Goal: Task Accomplishment & Management: Complete application form

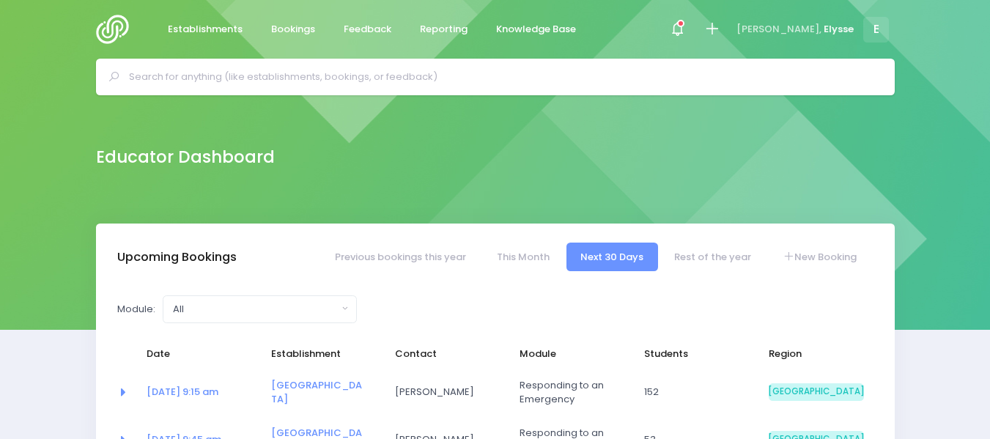
select select "5"
click at [823, 257] on link "New Booking" at bounding box center [819, 256] width 103 height 29
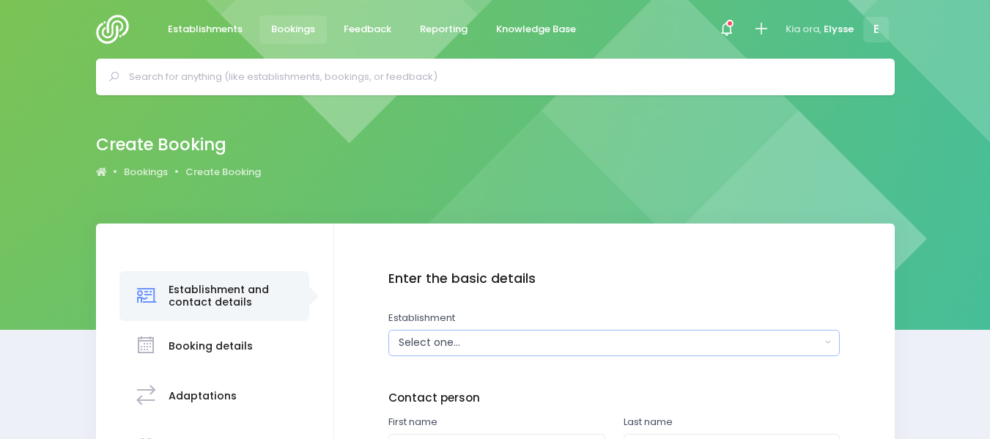
click at [461, 342] on div "Select one..." at bounding box center [609, 342] width 422 height 15
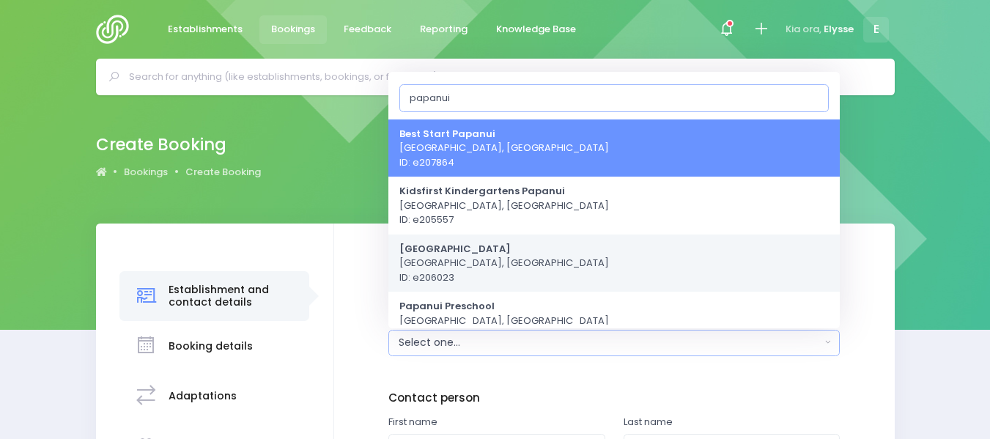
type input "papanui"
click at [465, 253] on strong "[GEOGRAPHIC_DATA]" at bounding box center [454, 248] width 111 height 14
select select "206023"
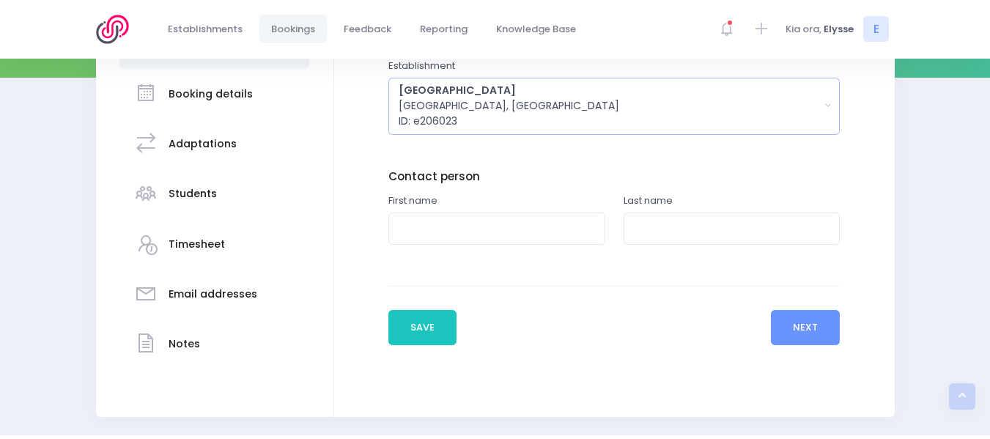
scroll to position [253, 0]
click at [450, 226] on input "text" at bounding box center [496, 228] width 217 height 33
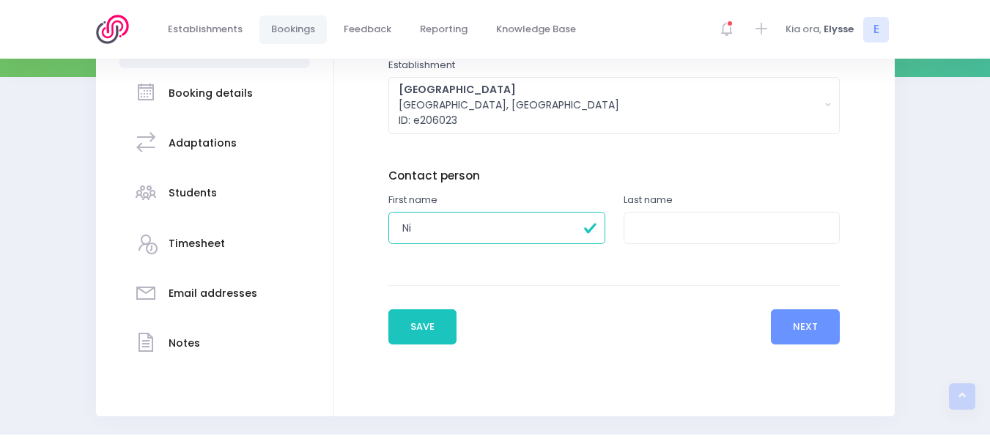
type input "N"
type input "[PERSON_NAME]"
click at [654, 225] on input "text" at bounding box center [731, 228] width 217 height 33
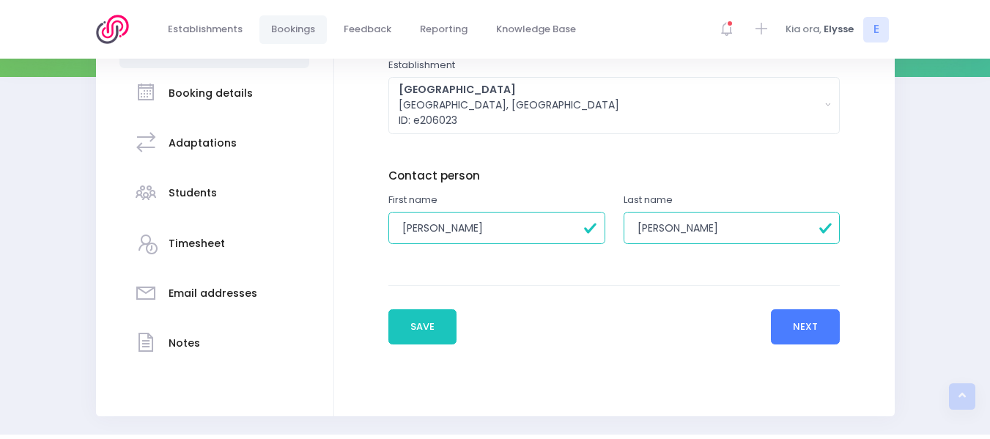
type input "[PERSON_NAME]"
click at [819, 327] on button "Next" at bounding box center [806, 326] width 70 height 35
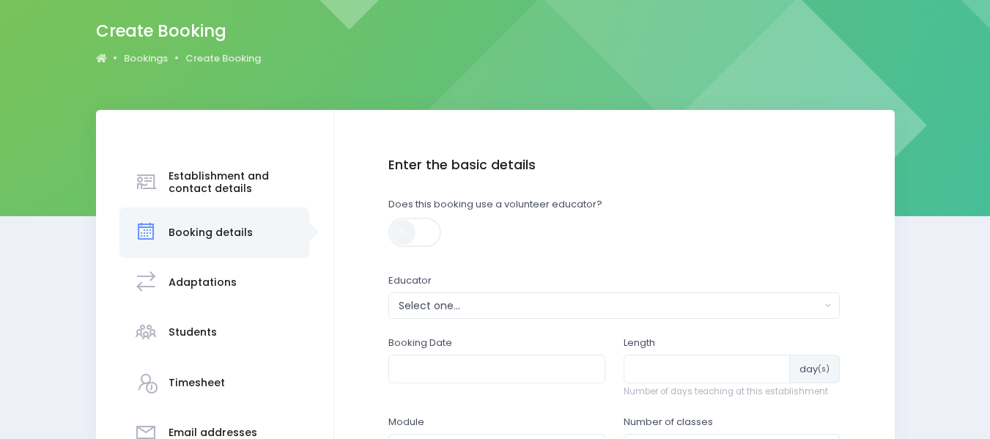
scroll to position [118, 0]
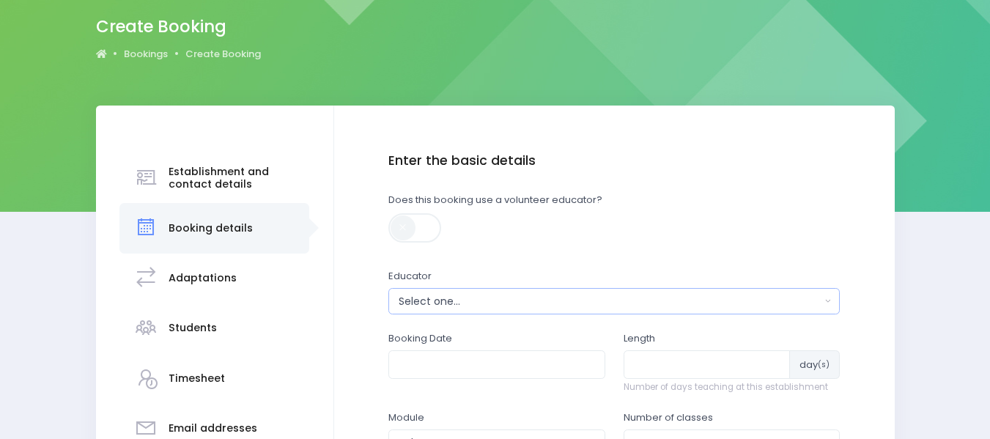
click at [436, 300] on div "Select one..." at bounding box center [609, 301] width 422 height 15
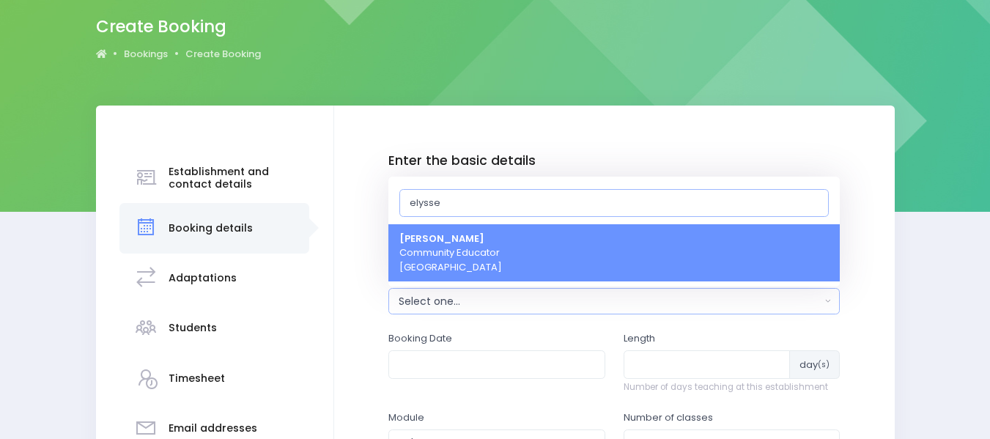
type input "elysse"
click at [464, 259] on span "[PERSON_NAME] Community Educator [GEOGRAPHIC_DATA]" at bounding box center [450, 252] width 103 height 43
select select "319874"
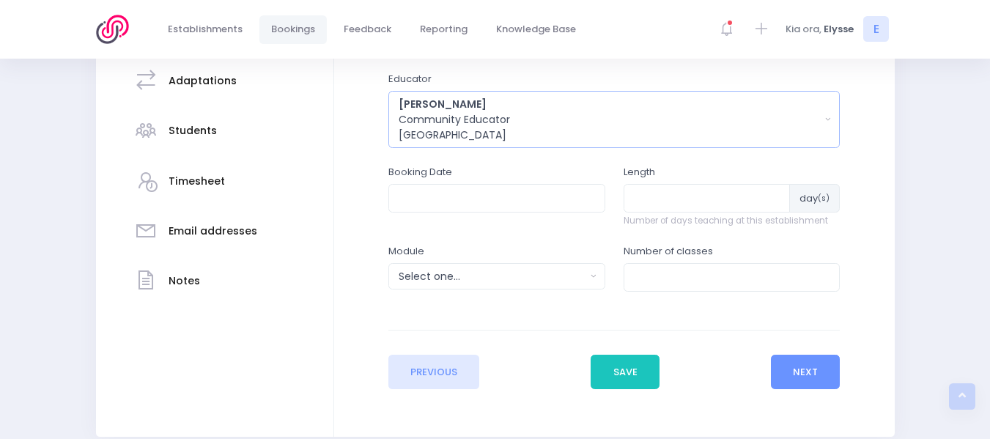
scroll to position [316, 0]
click at [442, 196] on input "text" at bounding box center [496, 197] width 217 height 28
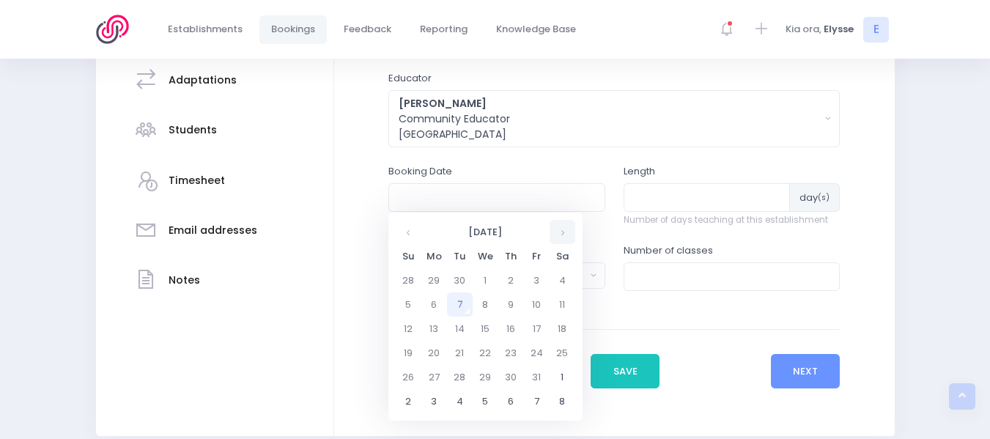
click at [564, 234] on th at bounding box center [562, 232] width 26 height 24
click at [461, 302] on td "4" at bounding box center [460, 304] width 26 height 24
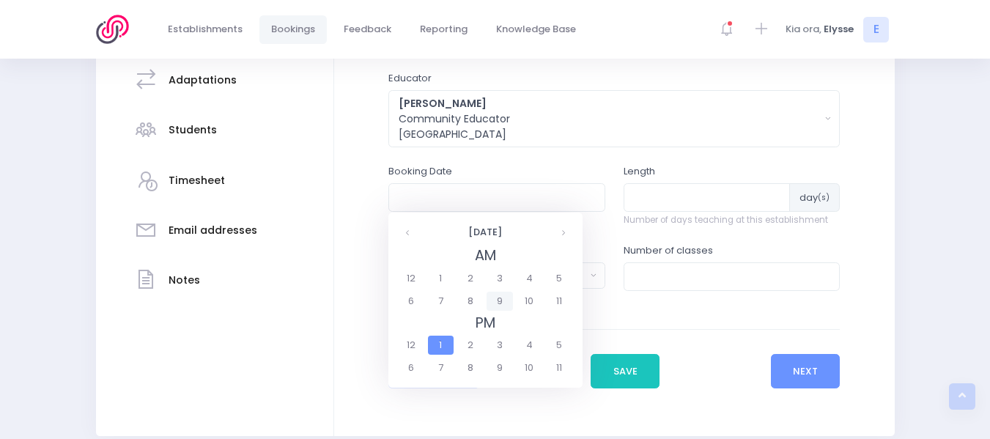
click at [496, 294] on span "9" at bounding box center [499, 301] width 26 height 19
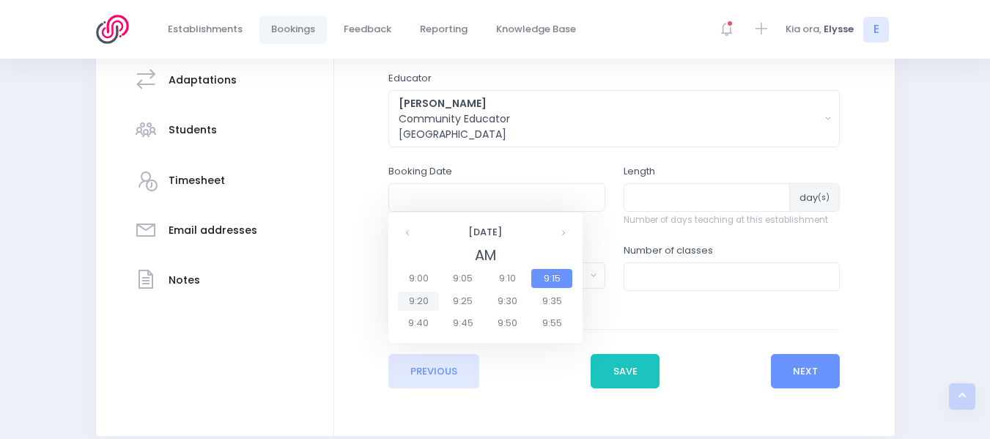
click at [425, 294] on span "9:20" at bounding box center [418, 301] width 41 height 19
type input "[DATE] 09:20 AM"
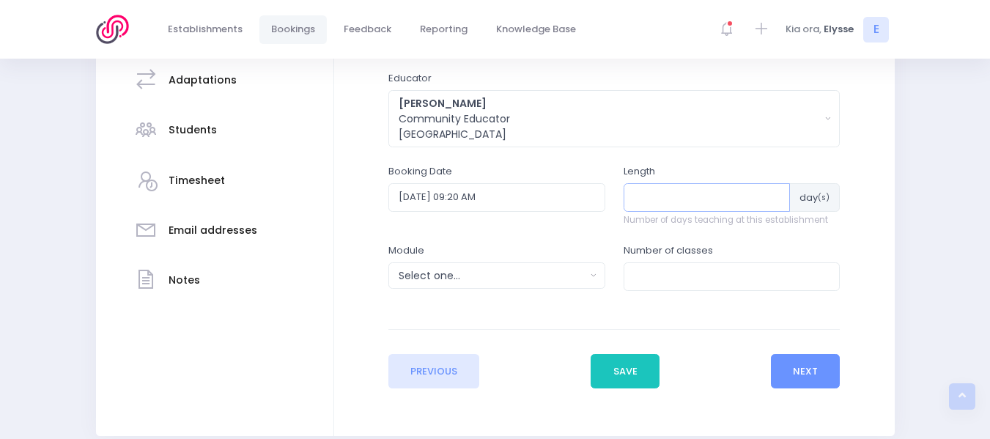
click at [669, 200] on input "number" at bounding box center [706, 197] width 167 height 28
type input "4"
click at [541, 271] on div "Select one..." at bounding box center [491, 275] width 187 height 15
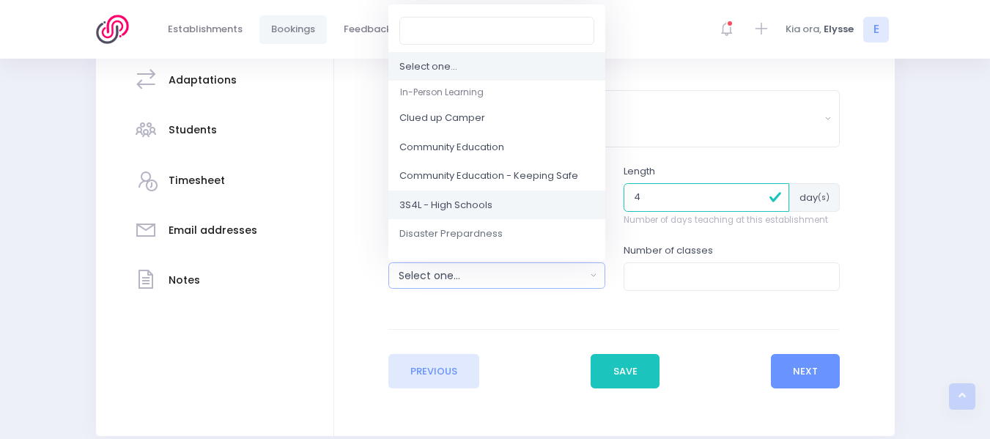
click at [473, 204] on span "3S4L - High Schools" at bounding box center [445, 205] width 93 height 15
select select "3S4L - High Schools"
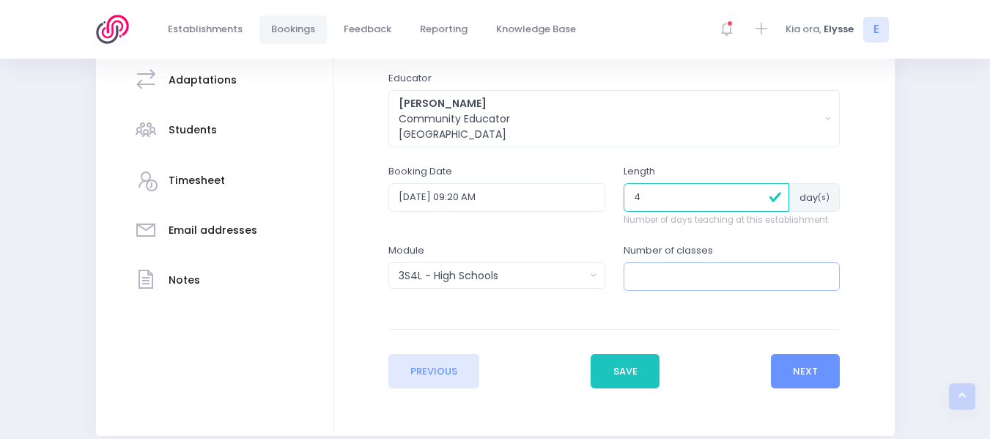
click at [645, 277] on input "number" at bounding box center [731, 276] width 217 height 28
type input "11"
click at [821, 366] on button "Next" at bounding box center [806, 371] width 70 height 35
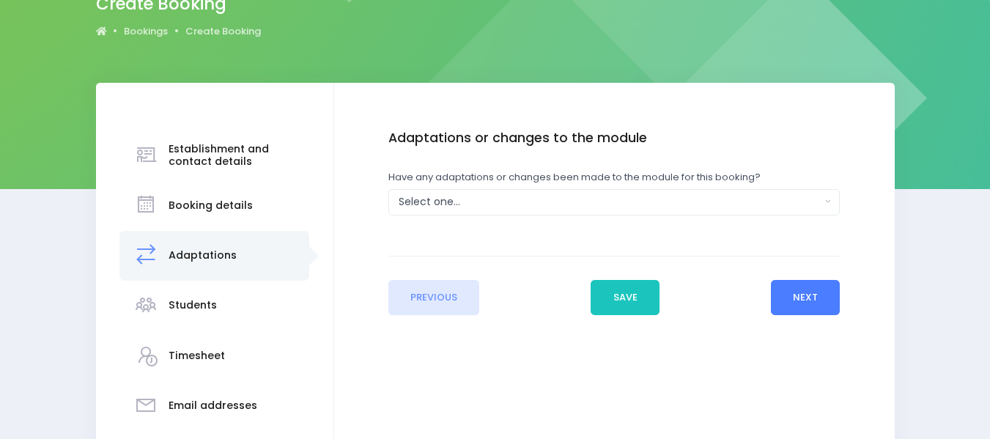
scroll to position [143, 0]
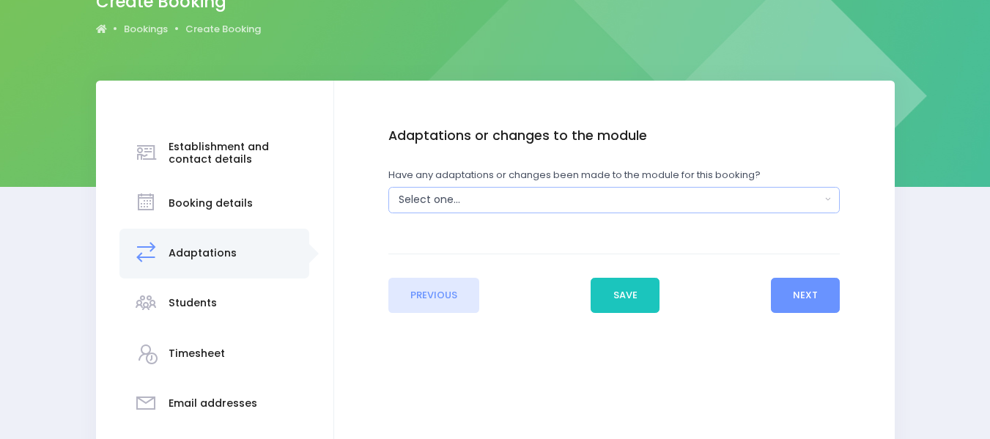
click at [459, 201] on div "Select one..." at bounding box center [609, 199] width 422 height 15
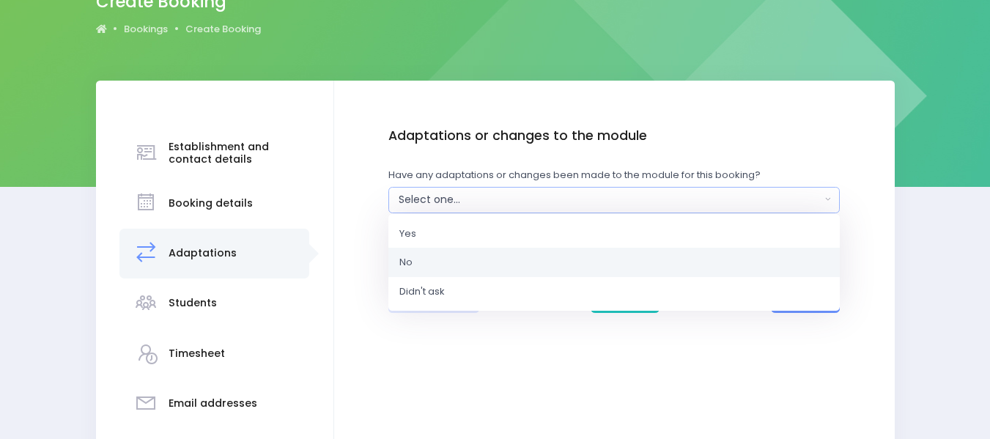
click at [406, 265] on span "No" at bounding box center [405, 262] width 13 height 15
select select "No"
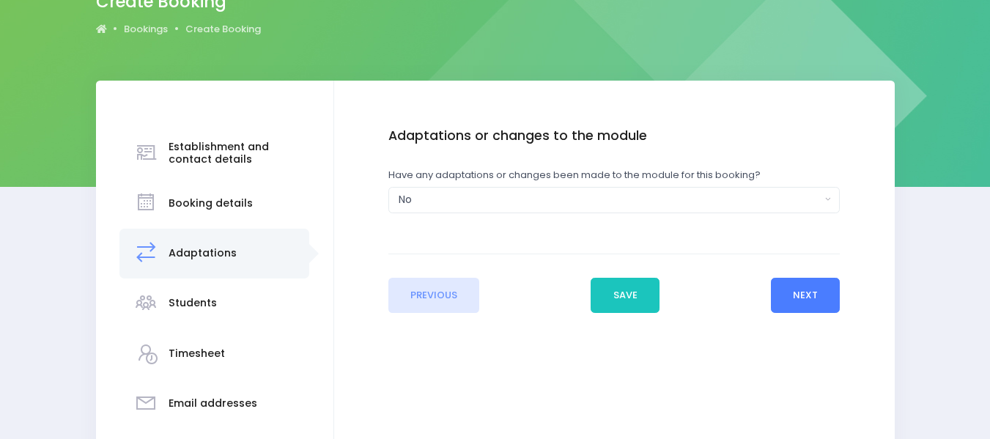
click at [811, 281] on button "Next" at bounding box center [806, 295] width 70 height 35
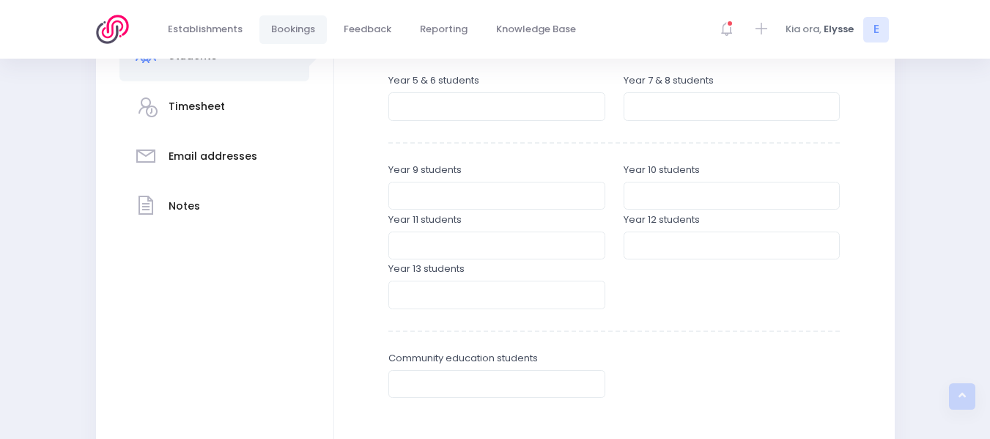
scroll to position [390, 0]
click at [420, 190] on input "number" at bounding box center [496, 195] width 217 height 28
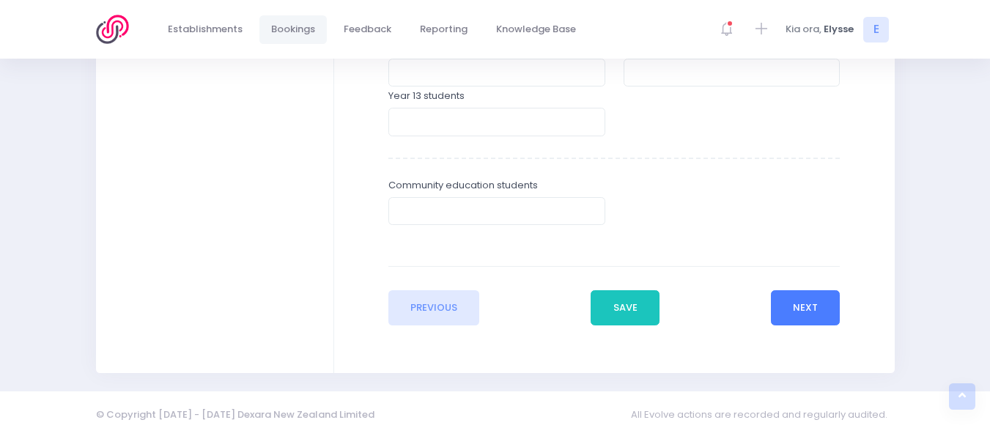
type input "225"
click at [821, 295] on button "Next" at bounding box center [806, 307] width 70 height 35
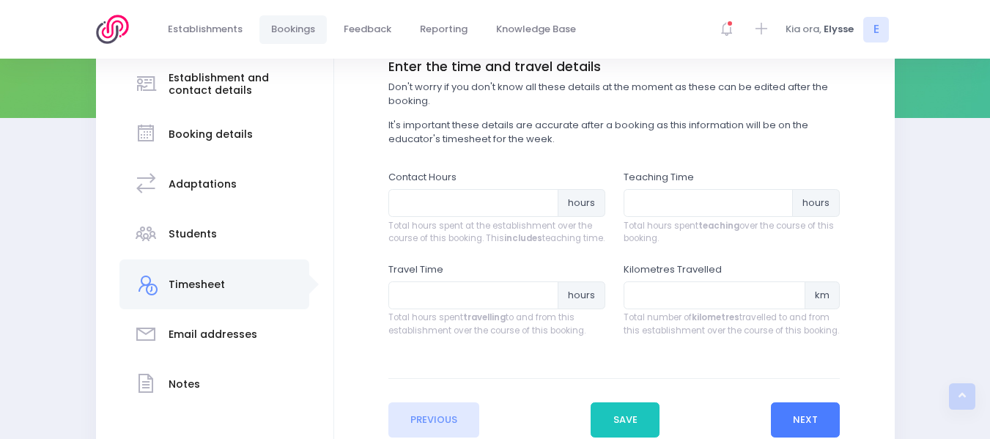
scroll to position [226, 0]
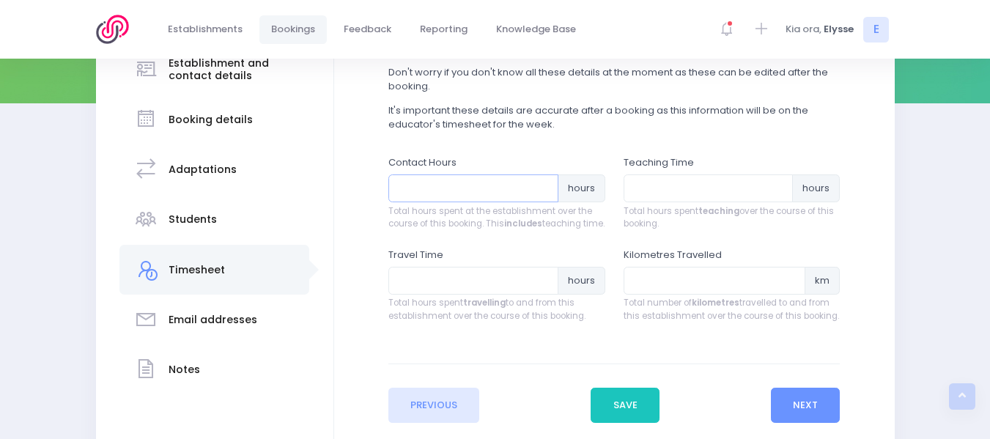
click at [456, 183] on input "number" at bounding box center [473, 188] width 170 height 28
type input "22"
click at [669, 192] on input "number" at bounding box center [708, 188] width 170 height 28
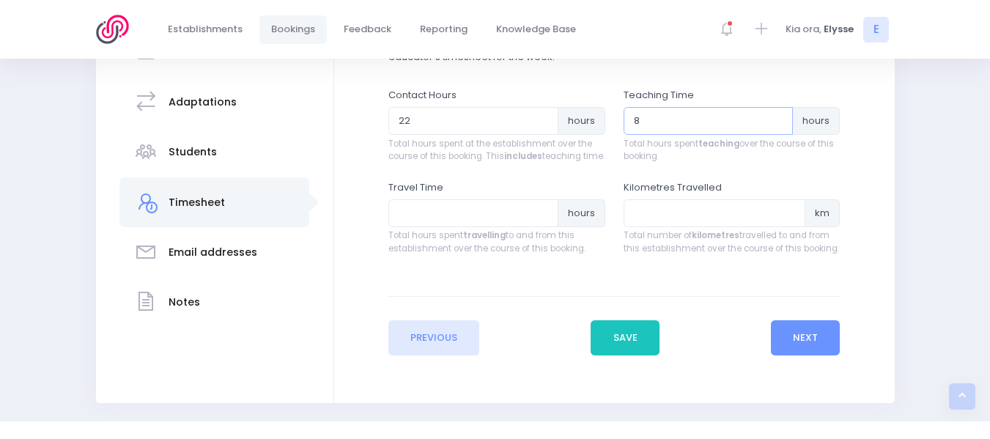
scroll to position [296, 0]
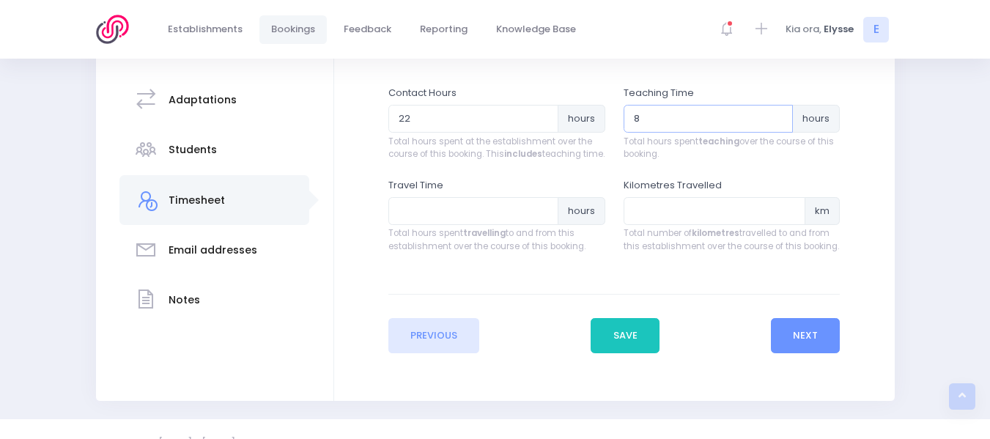
type input "8"
click at [420, 218] on input "number" at bounding box center [473, 211] width 170 height 28
type input "4"
click at [818, 343] on button "Next" at bounding box center [806, 335] width 70 height 35
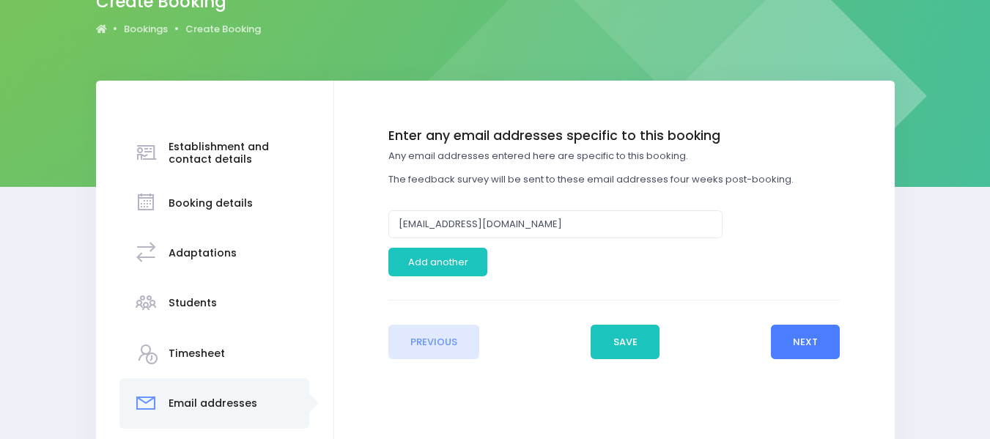
scroll to position [146, 0]
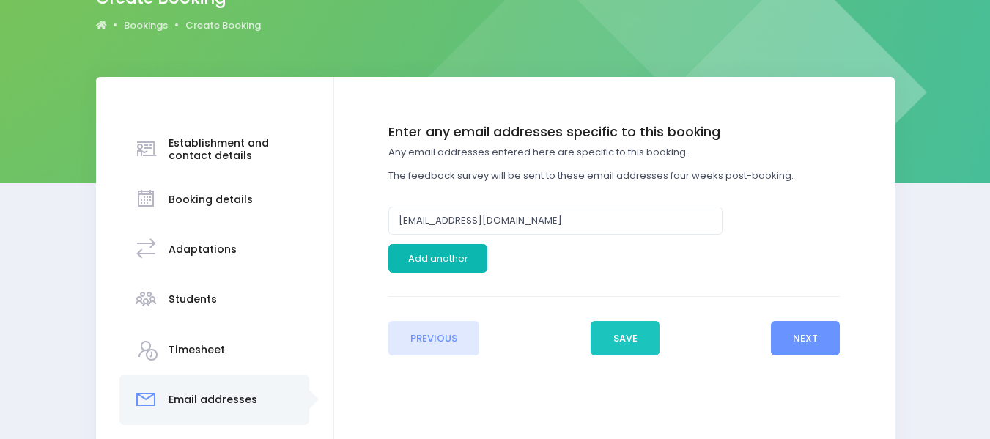
click at [434, 259] on button "Add another" at bounding box center [437, 258] width 99 height 28
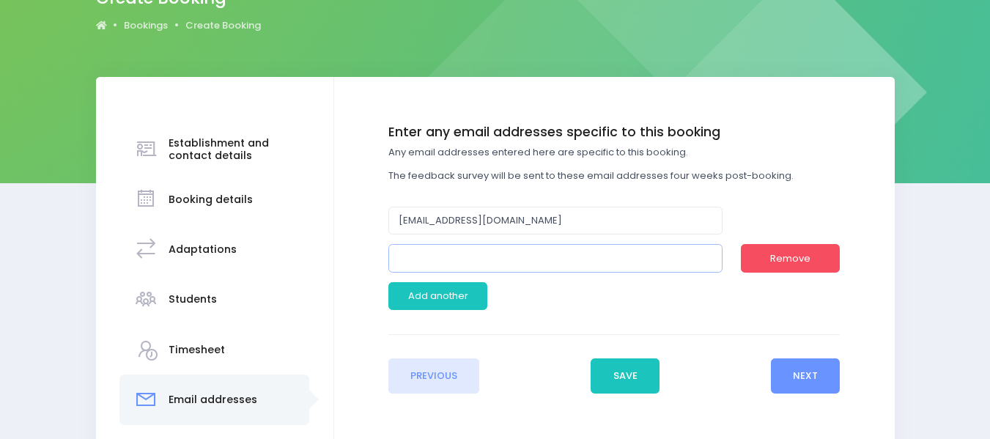
click at [425, 251] on input "email" at bounding box center [555, 258] width 334 height 28
type input "[EMAIL_ADDRESS][DOMAIN_NAME]"
click at [826, 363] on button "Next" at bounding box center [806, 375] width 70 height 35
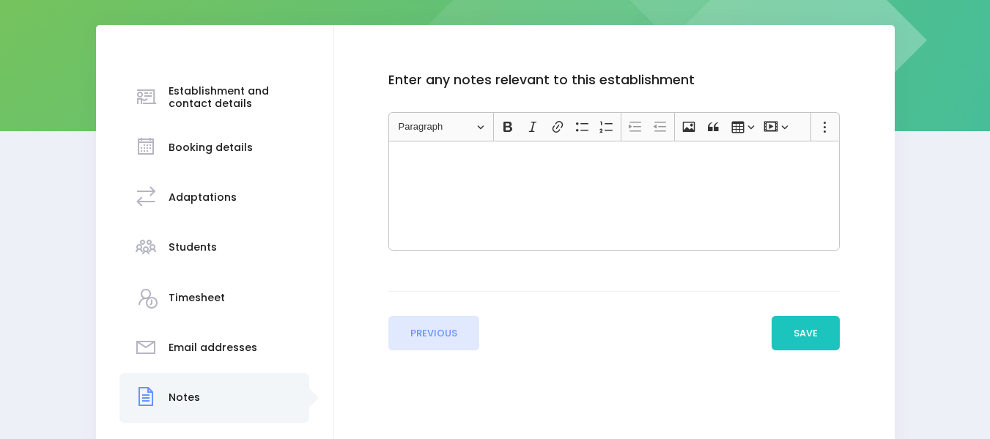
scroll to position [201, 0]
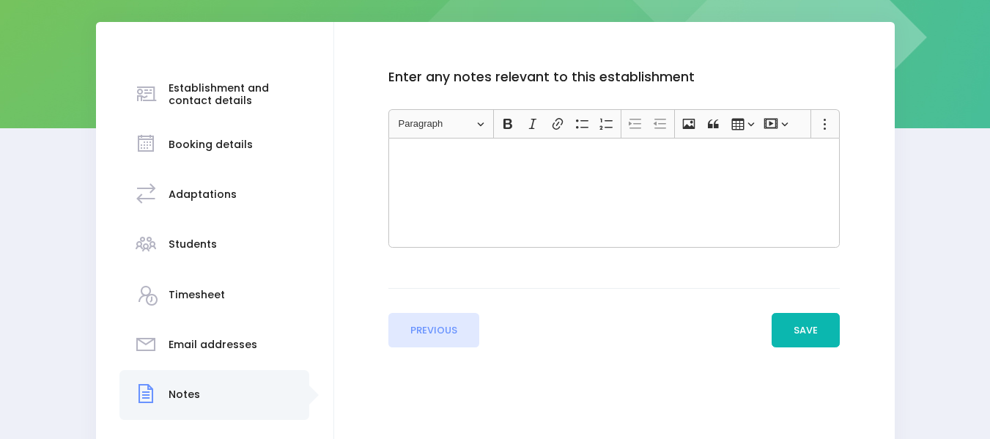
click at [795, 335] on button "Save" at bounding box center [805, 330] width 69 height 35
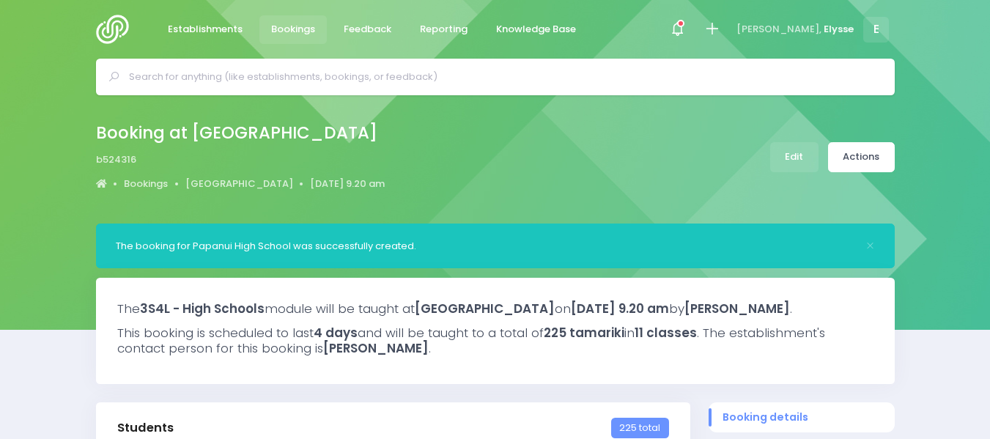
select select "5"
click at [872, 150] on link "Actions" at bounding box center [861, 157] width 67 height 30
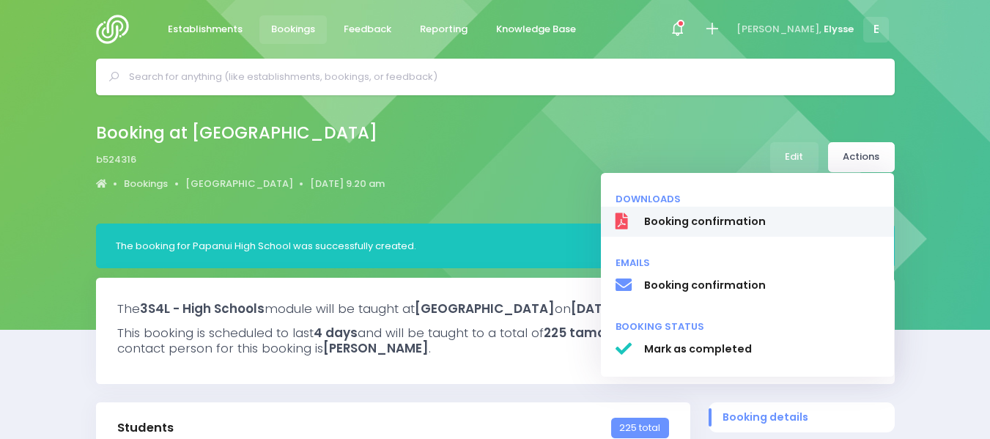
click at [719, 214] on span "Booking confirmation" at bounding box center [761, 221] width 236 height 15
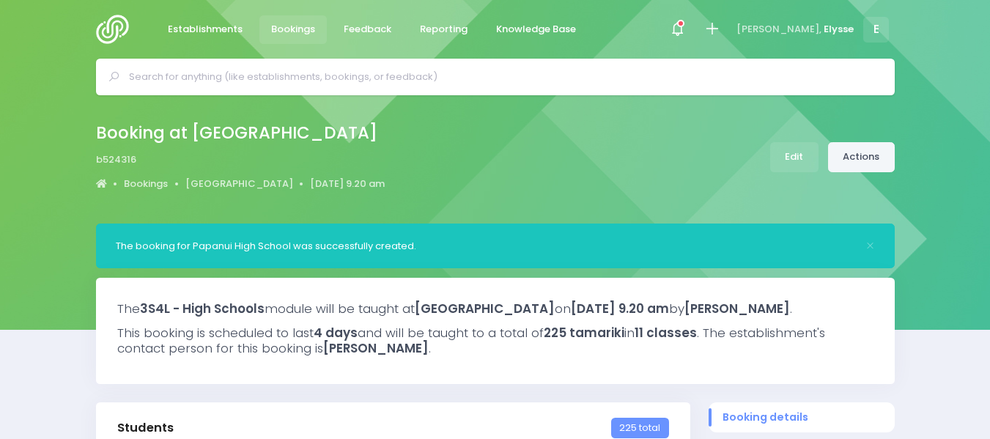
click at [858, 155] on link "Actions" at bounding box center [861, 157] width 67 height 30
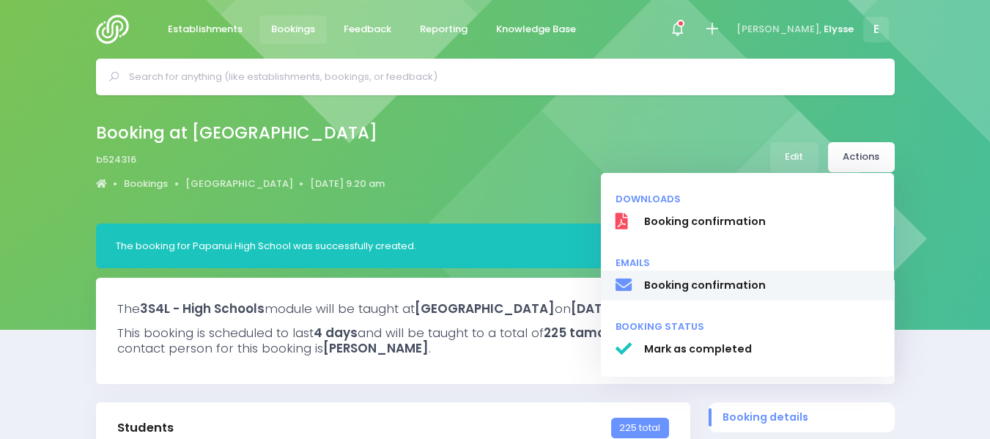
click at [697, 281] on span "Booking confirmation" at bounding box center [761, 285] width 236 height 15
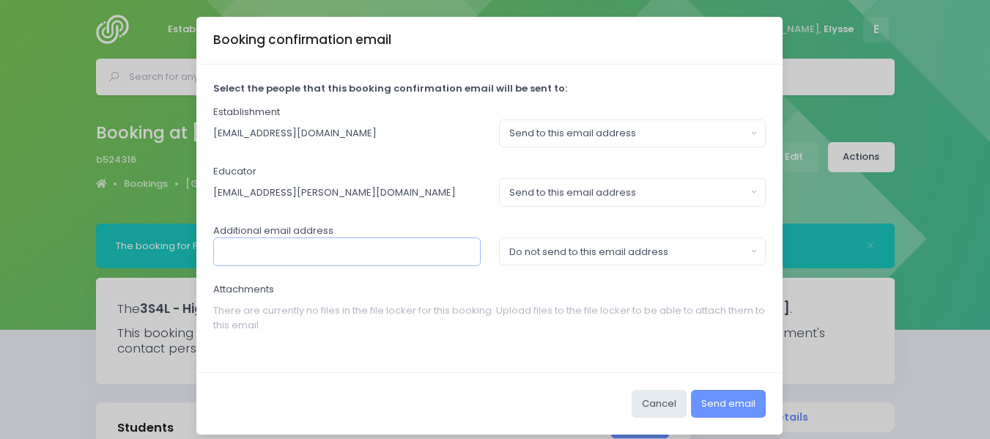
click at [270, 253] on input "text" at bounding box center [346, 251] width 267 height 28
type input "[EMAIL_ADDRESS][DOMAIN_NAME]"
click at [746, 255] on button "Do not send to this email address" at bounding box center [632, 251] width 267 height 28
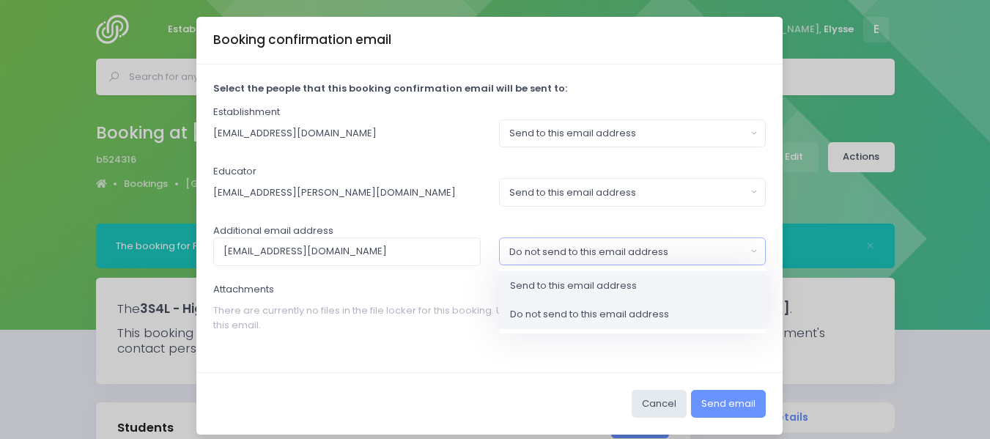
click at [587, 286] on span "Send to this email address" at bounding box center [573, 285] width 127 height 15
select select "send"
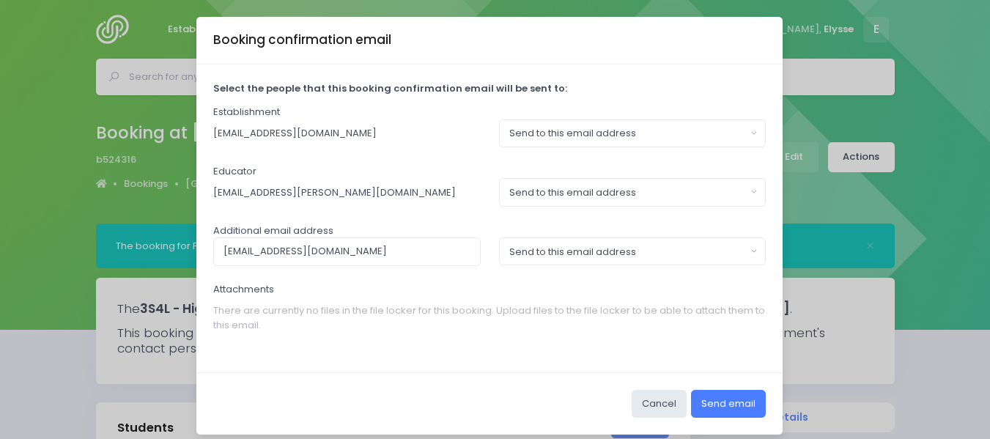
click at [734, 404] on button "Send email" at bounding box center [728, 404] width 75 height 28
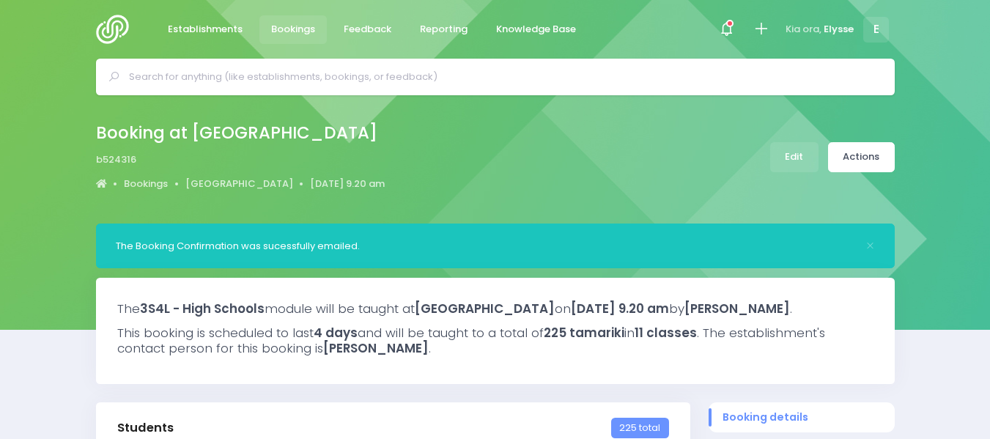
select select "5"
